Goal: Task Accomplishment & Management: Use online tool/utility

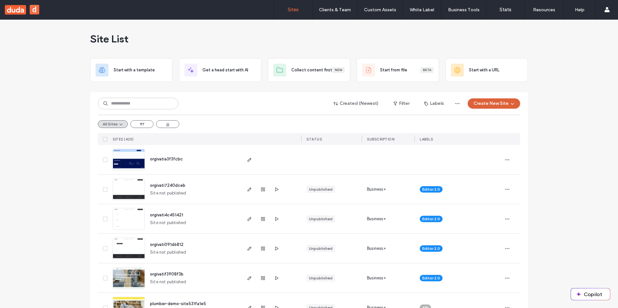
click at [487, 105] on button "Create New Site" at bounding box center [494, 103] width 52 height 10
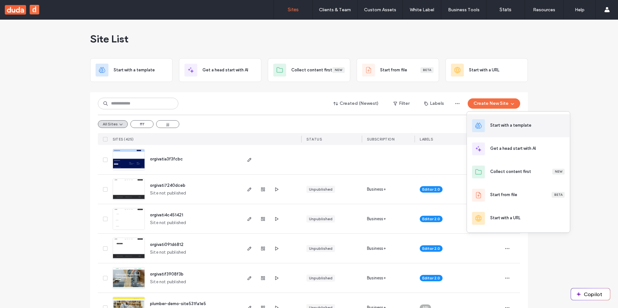
click at [512, 120] on div "Start with a template" at bounding box center [518, 125] width 103 height 23
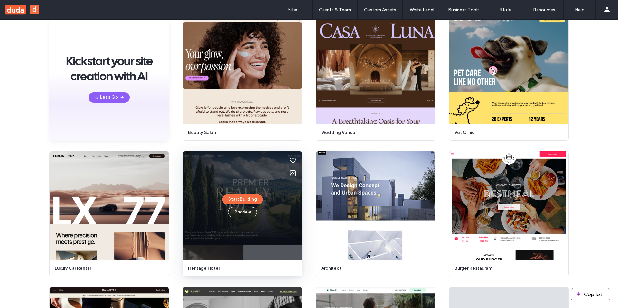
scroll to position [68, 0]
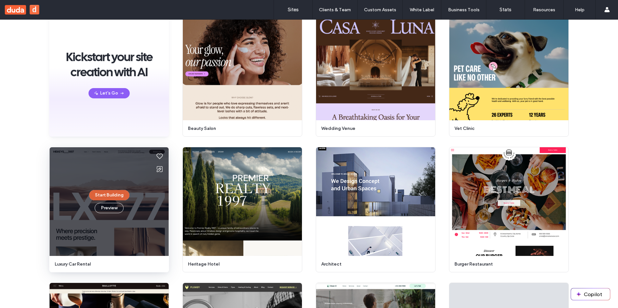
click at [115, 196] on button "Start Building" at bounding box center [109, 195] width 40 height 10
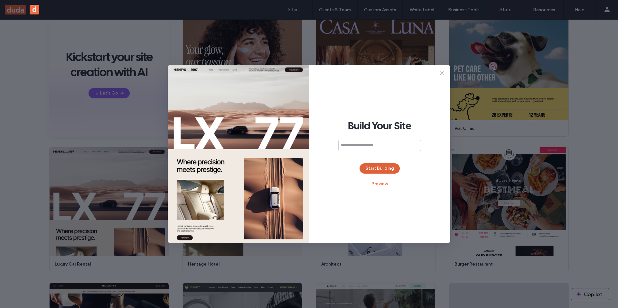
click at [381, 167] on button "Start Building" at bounding box center [379, 168] width 40 height 10
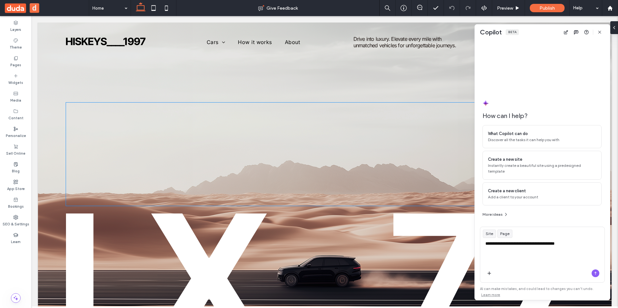
click at [283, 129] on div at bounding box center [324, 154] width 517 height 103
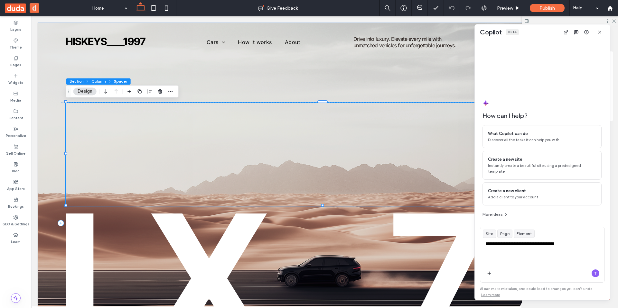
click at [122, 81] on span "Spacer" at bounding box center [121, 81] width 14 height 5
click at [589, 249] on textarea "**********" at bounding box center [542, 253] width 124 height 25
type textarea "**********"
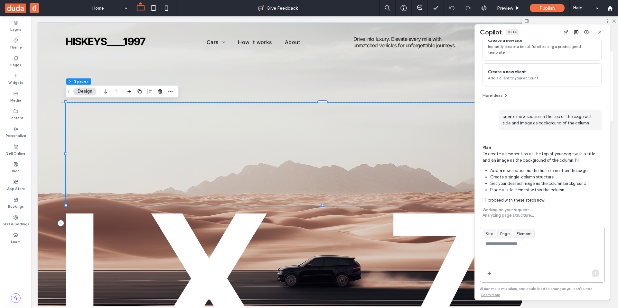
scroll to position [74, 0]
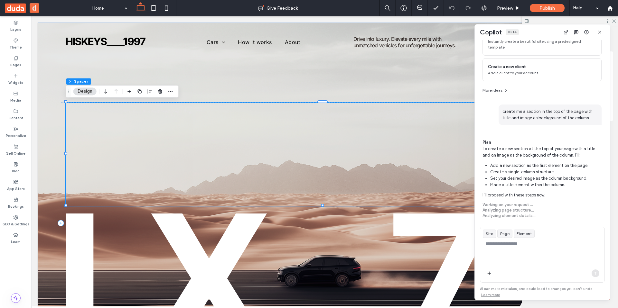
click at [510, 215] on div "Analyzing element details..." at bounding box center [541, 215] width 119 height 5
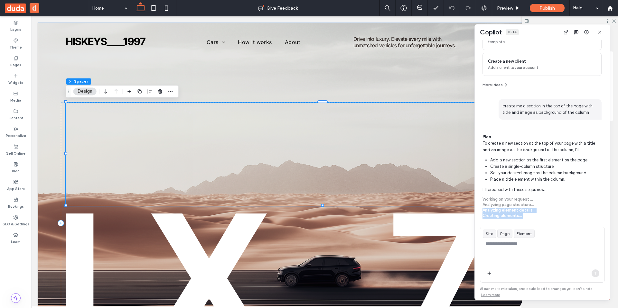
click at [503, 216] on div "Creating elements..." at bounding box center [541, 215] width 119 height 5
drag, startPoint x: 484, startPoint y: 200, endPoint x: 543, endPoint y: 219, distance: 61.7
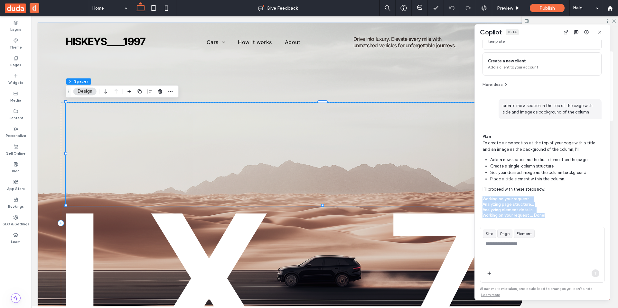
click at [543, 219] on div "How can I help? What Copilot can do Discover all the tasks it can help you with…" at bounding box center [542, 170] width 135 height 260
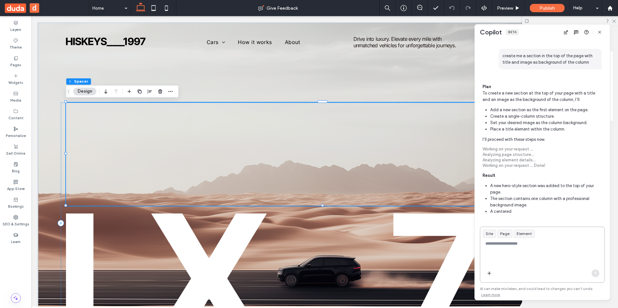
click at [539, 252] on textarea at bounding box center [542, 253] width 124 height 25
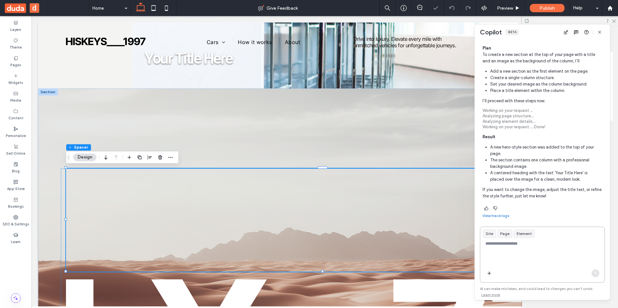
scroll to position [0, 0]
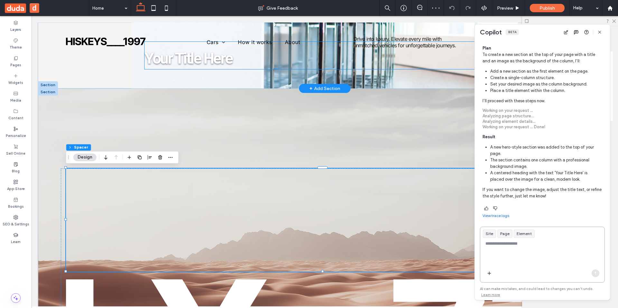
click at [267, 63] on h1 "Your Title Here" at bounding box center [324, 55] width 360 height 27
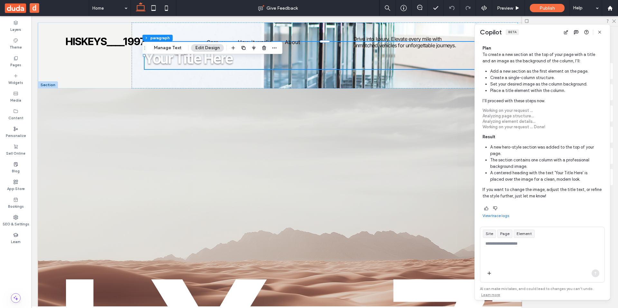
click at [499, 216] on link "View trace logs" at bounding box center [495, 215] width 27 height 5
